Goal: Check status: Verify the current state of an ongoing process or item

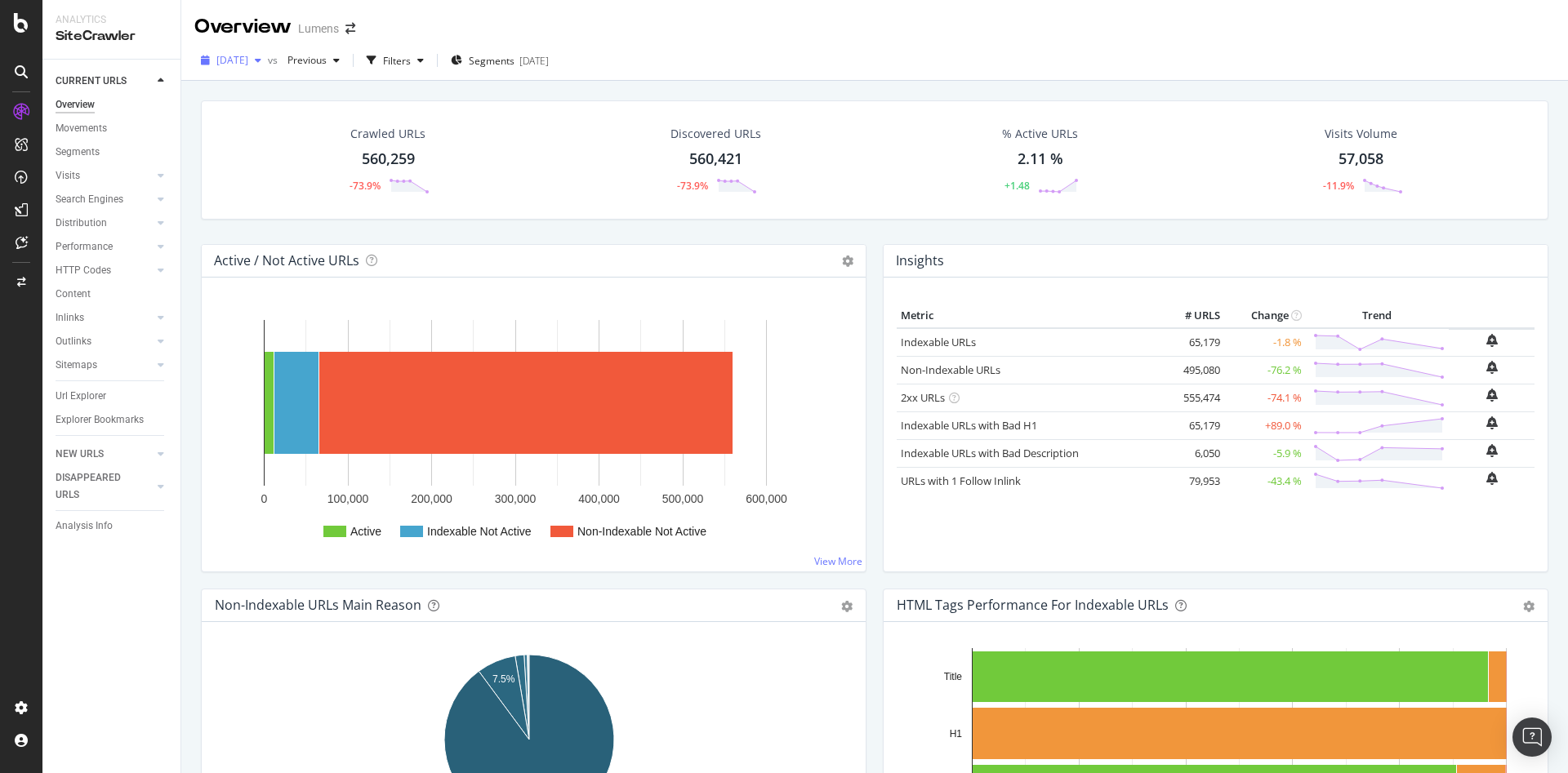
click at [248, 63] on span "[DATE]" at bounding box center [232, 60] width 32 height 14
click at [296, 125] on div "[DATE]" at bounding box center [262, 119] width 88 height 14
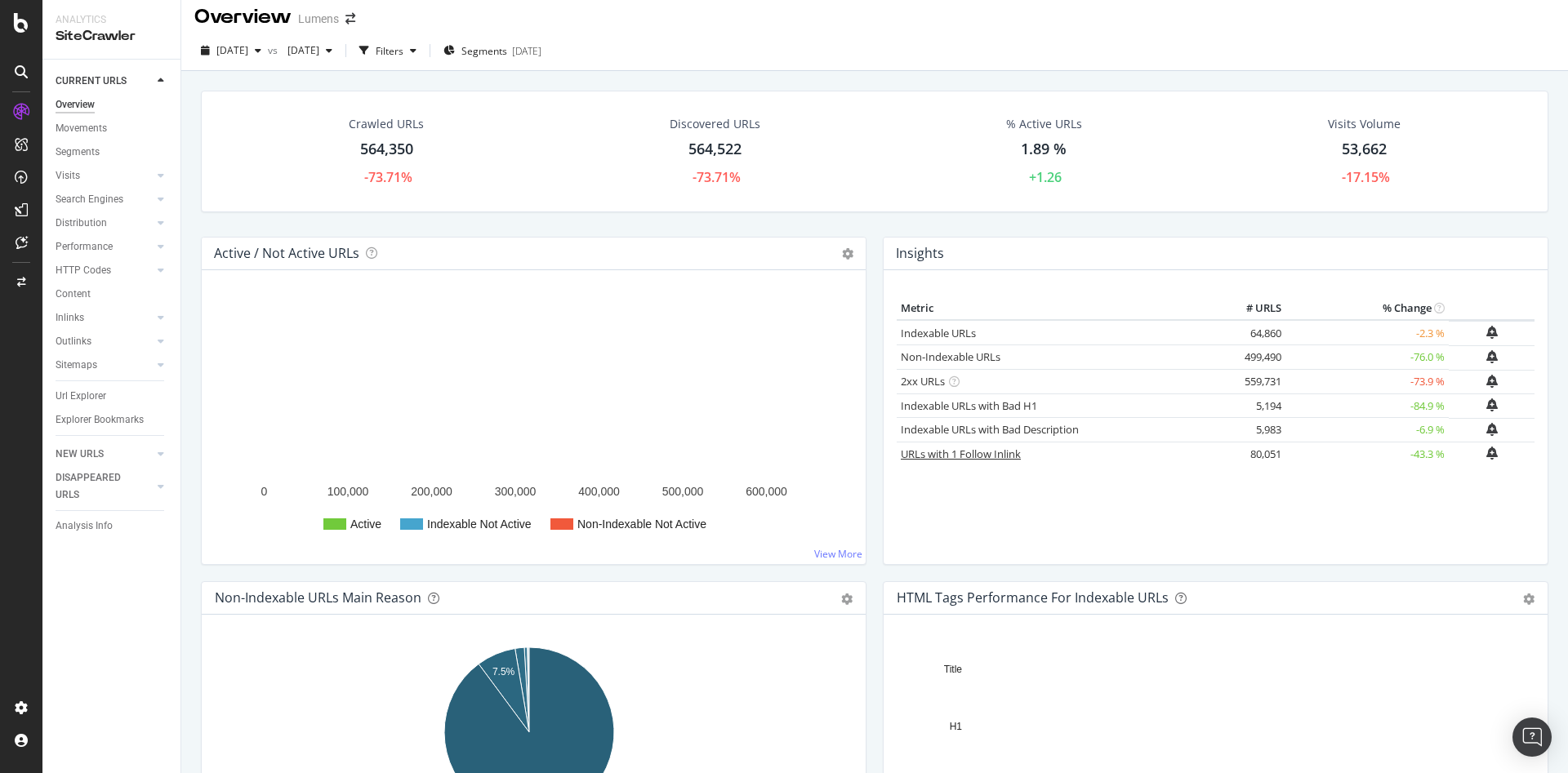
scroll to position [9, 0]
